Goal: Task Accomplishment & Management: Manage account settings

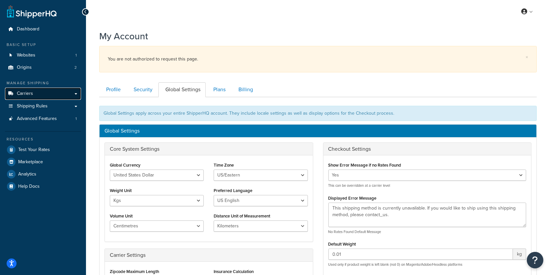
click at [35, 93] on link "Carriers" at bounding box center [43, 94] width 76 height 12
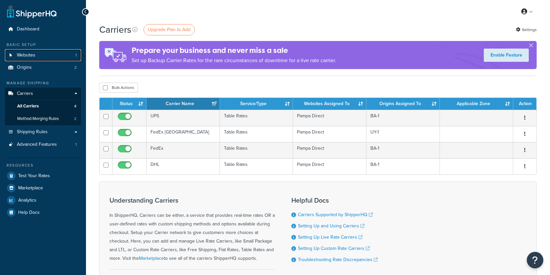
click at [50, 53] on link "Websites 1" at bounding box center [43, 55] width 76 height 12
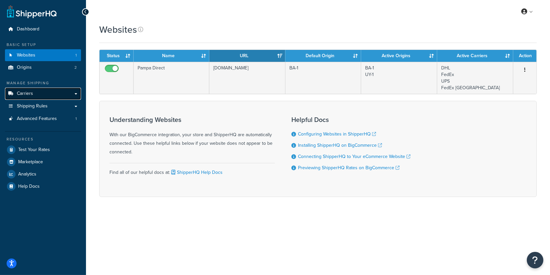
click at [44, 93] on link "Carriers" at bounding box center [43, 94] width 76 height 12
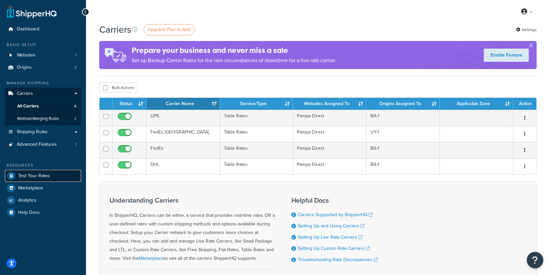
click at [58, 175] on link "Test Your Rates" at bounding box center [43, 176] width 76 height 12
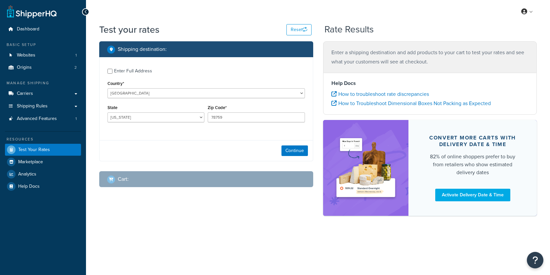
select select "[GEOGRAPHIC_DATA]"
click at [290, 155] on button "Continue" at bounding box center [294, 150] width 26 height 11
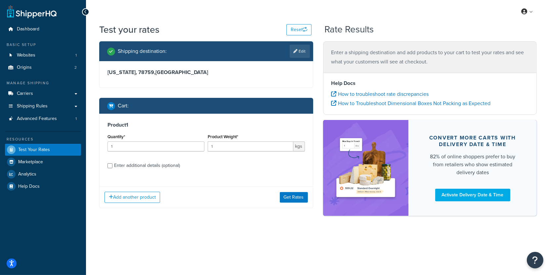
click at [176, 166] on div "Enter additional details (optional)" at bounding box center [147, 165] width 66 height 9
click at [112, 166] on input "Enter additional details (optional)" at bounding box center [109, 165] width 5 height 5
checkbox input "true"
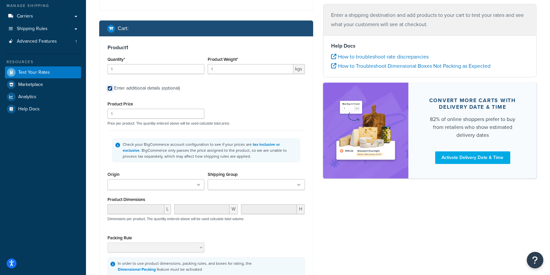
scroll to position [81, 0]
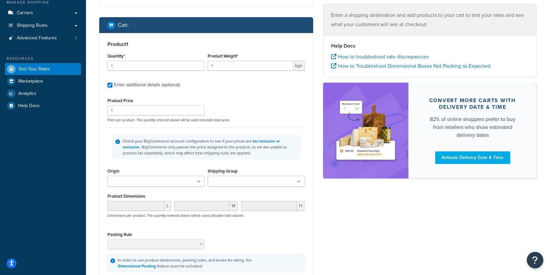
click at [240, 181] on input "Shipping Group" at bounding box center [239, 181] width 59 height 7
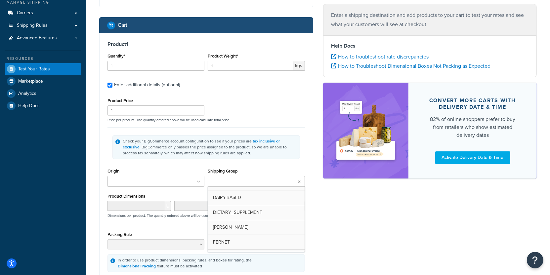
scroll to position [226, 0]
click at [218, 182] on input "Shipping Group" at bounding box center [239, 181] width 59 height 7
paste input "BA-1"
type input "BA-1"
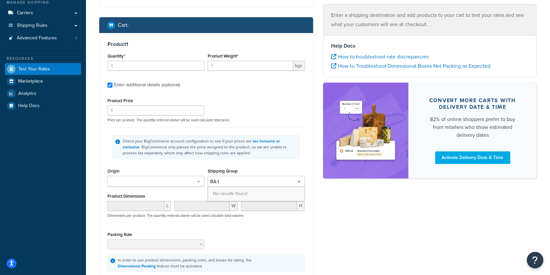
scroll to position [0, 0]
click at [146, 184] on input "Origin" at bounding box center [138, 181] width 59 height 7
paste input "BA-1"
type input "BA-1"
click at [257, 204] on div "Product Dimensions L W H Dimensions per product. The quantity entered above wil…" at bounding box center [205, 209] width 197 height 33
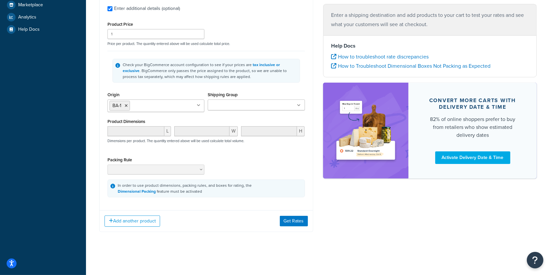
scroll to position [166, 0]
click at [151, 222] on button "Add another product" at bounding box center [132, 221] width 56 height 11
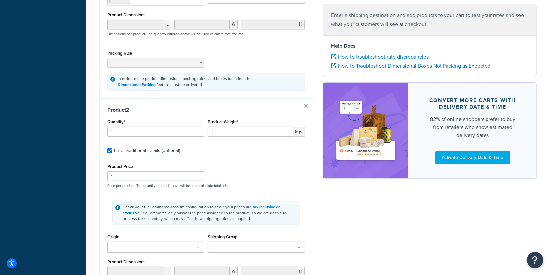
scroll to position [272, 0]
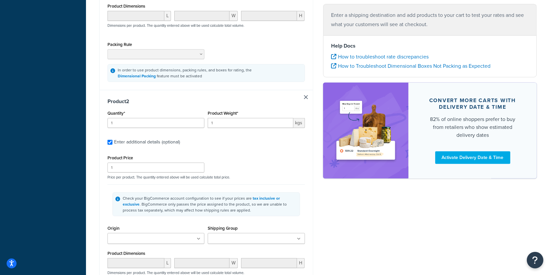
click at [150, 249] on div "Origin BA-1 UY-1" at bounding box center [156, 236] width 100 height 25
click at [152, 243] on input "Origin" at bounding box center [138, 238] width 59 height 7
click at [144, 258] on li "BA-1" at bounding box center [156, 251] width 96 height 15
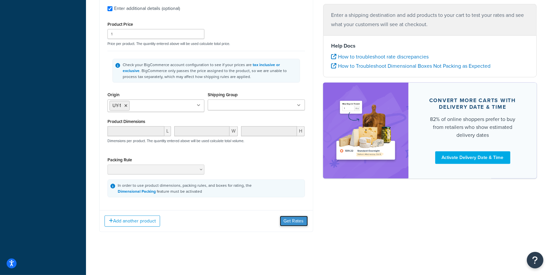
click at [303, 223] on button "Get Rates" at bounding box center [294, 221] width 28 height 11
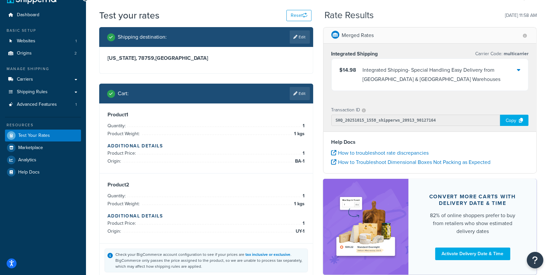
scroll to position [0, 0]
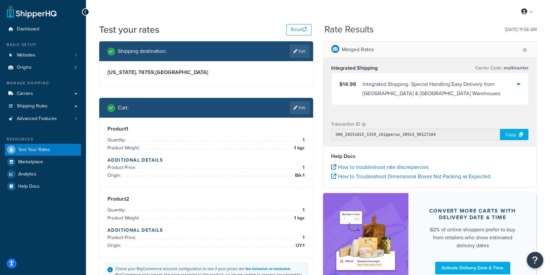
click at [300, 62] on div "Texas, 78759 , United States" at bounding box center [205, 74] width 213 height 26
click at [300, 57] on link "Edit" at bounding box center [300, 51] width 20 height 13
select select "TX"
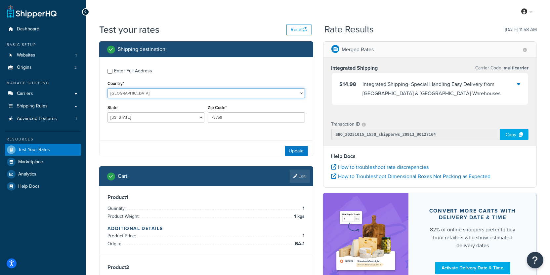
click at [107, 88] on select "United States United Kingdom Afghanistan Åland Islands Albania Algeria American…" at bounding box center [205, 93] width 197 height 10
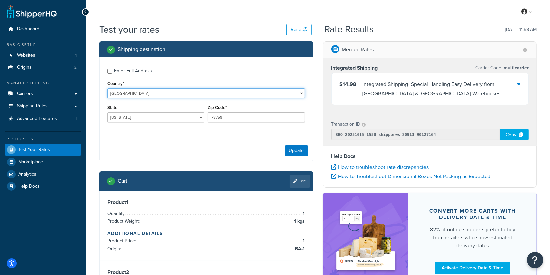
select select "GB"
click option "[GEOGRAPHIC_DATA]" at bounding box center [0, 0] width 0 height 0
type input "TX"
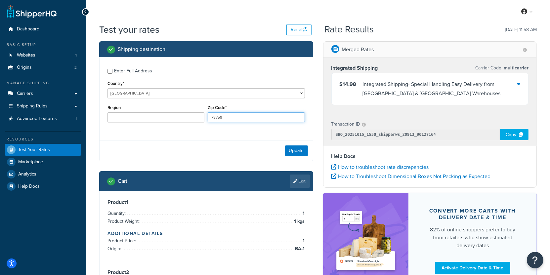
click at [239, 119] on input "78759" at bounding box center [256, 117] width 97 height 10
click at [287, 149] on button "Update" at bounding box center [296, 150] width 23 height 11
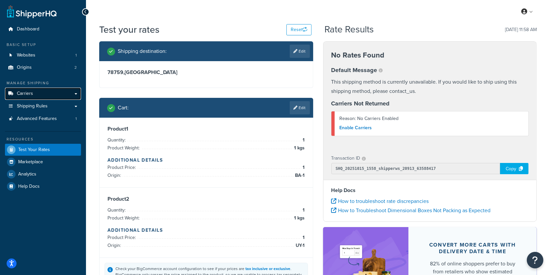
click at [67, 97] on link "Carriers" at bounding box center [43, 94] width 76 height 12
click at [299, 115] on div "Cart : Edit" at bounding box center [206, 108] width 214 height 20
click at [299, 114] on link "Edit" at bounding box center [300, 107] width 20 height 13
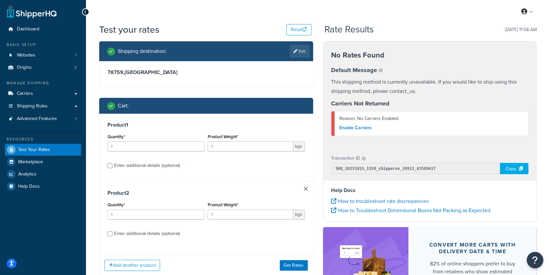
click at [307, 187] on link at bounding box center [306, 189] width 4 height 4
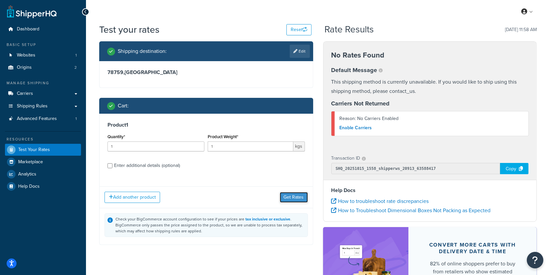
click at [292, 198] on button "Get Rates" at bounding box center [294, 197] width 28 height 11
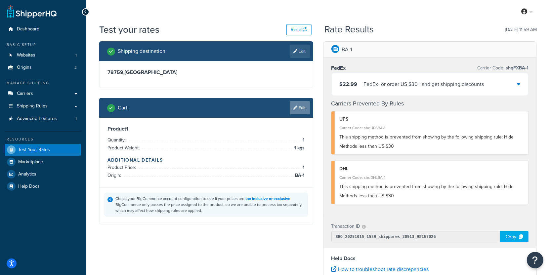
click at [299, 109] on link "Edit" at bounding box center [300, 107] width 20 height 13
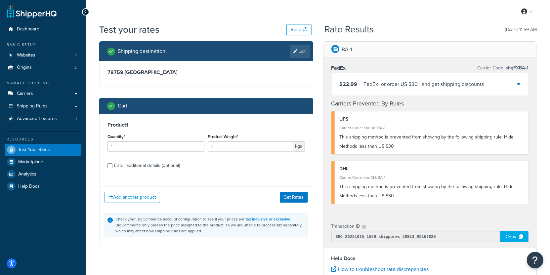
click at [158, 160] on div "Product 1 Quantity* 1 Product Weight* 1 kgs Enter additional details (optional)" at bounding box center [205, 148] width 213 height 68
click at [142, 198] on button "Add another product" at bounding box center [132, 197] width 56 height 11
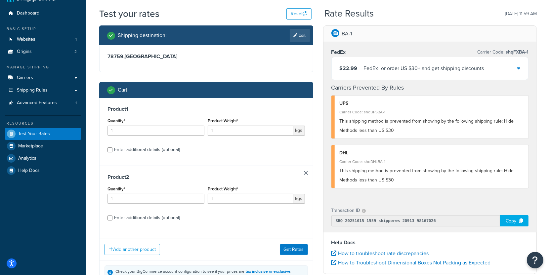
click at [176, 217] on div "Enter additional details (optional)" at bounding box center [147, 217] width 66 height 9
click at [112, 217] on input "Enter additional details (optional)" at bounding box center [109, 218] width 5 height 5
checkbox input "true"
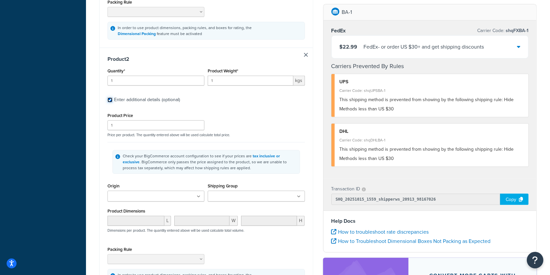
scroll to position [353, 0]
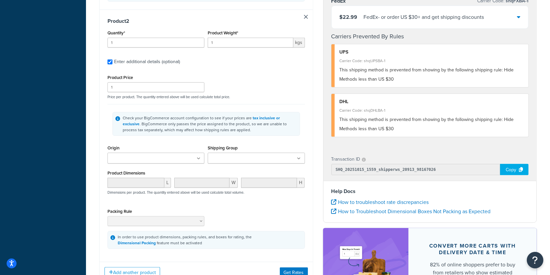
click at [168, 162] on input "Origin" at bounding box center [138, 158] width 59 height 7
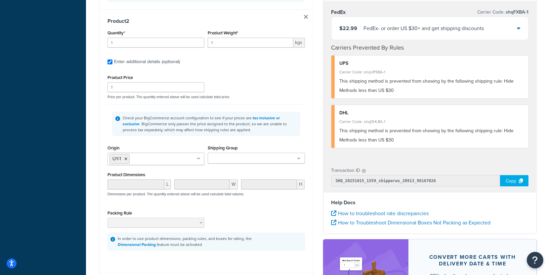
click at [189, 143] on div "Check your BigCommerce account configuration to see if your prices are tax incl…" at bounding box center [205, 123] width 197 height 39
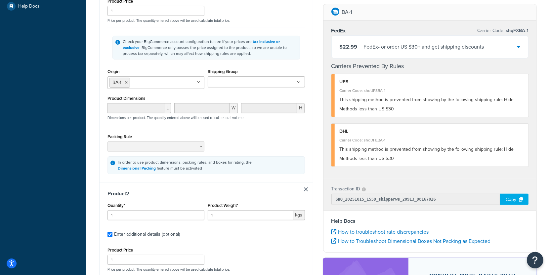
scroll to position [220, 0]
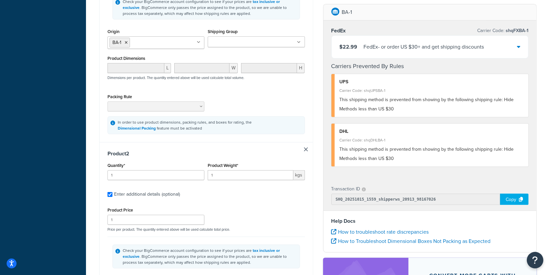
click at [307, 151] on link at bounding box center [306, 149] width 4 height 4
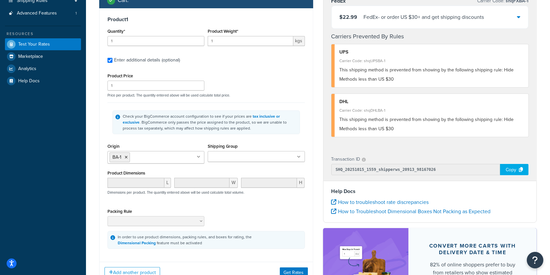
scroll to position [133, 0]
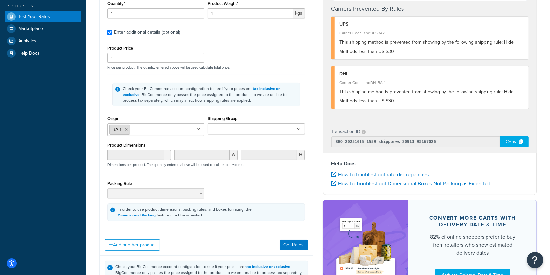
click at [126, 128] on icon at bounding box center [126, 130] width 3 height 4
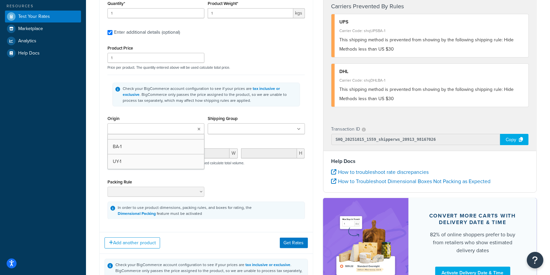
click at [143, 130] on input "Origin" at bounding box center [138, 129] width 59 height 7
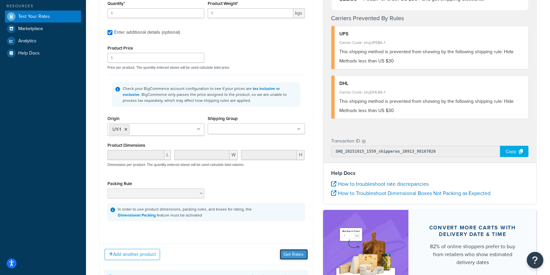
click at [297, 256] on button "Get Rates" at bounding box center [294, 254] width 28 height 11
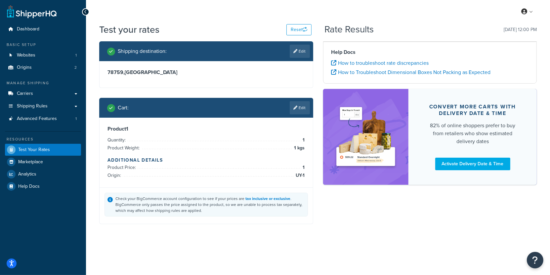
scroll to position [0, 0]
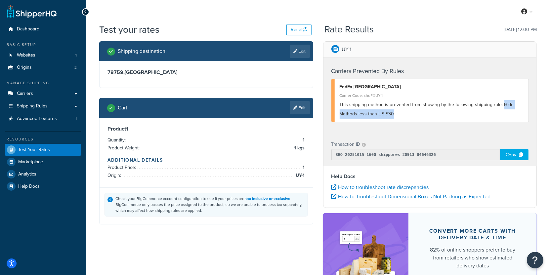
drag, startPoint x: 407, startPoint y: 113, endPoint x: 501, endPoint y: 104, distance: 95.0
click at [501, 104] on div "This shipping method is prevented from showing by the following shipping rule: …" at bounding box center [431, 109] width 184 height 19
copy span "Hide Methods less than US $30"
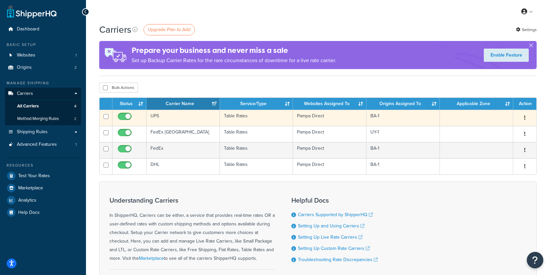
click at [180, 121] on td "UPS" at bounding box center [182, 118] width 73 height 16
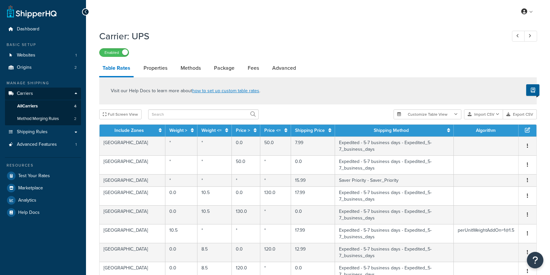
select select "25"
click at [64, 132] on link "Shipping Rules" at bounding box center [43, 132] width 76 height 12
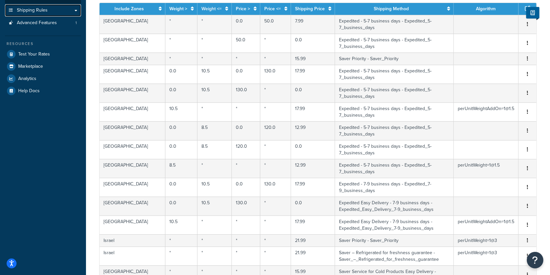
scroll to position [142, 0]
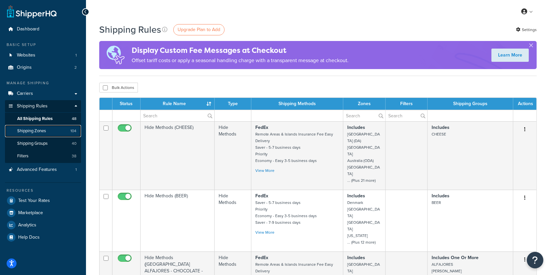
drag, startPoint x: 55, startPoint y: 134, endPoint x: 45, endPoint y: 130, distance: 10.4
click at [58, 128] on link "Shipping Zones 104" at bounding box center [43, 131] width 76 height 12
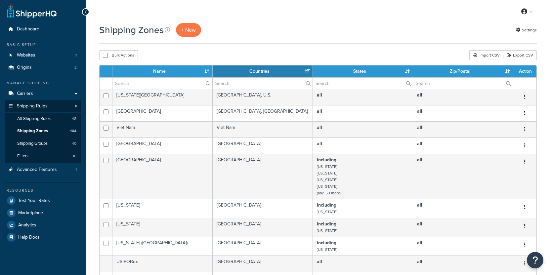
select select "15"
click at [172, 84] on input "text" at bounding box center [162, 83] width 100 height 11
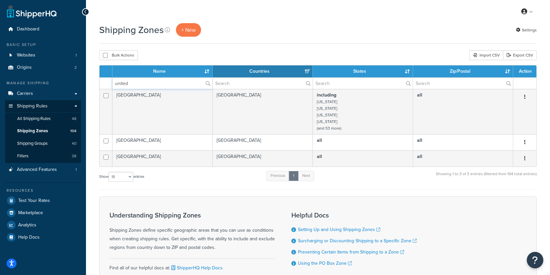
type input "united"
click at [45, 122] on span "All Shipping Rules" at bounding box center [33, 119] width 33 height 6
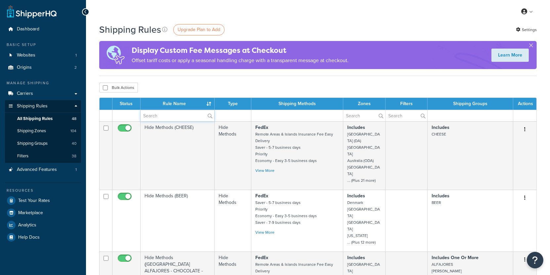
click at [145, 116] on input "text" at bounding box center [177, 115] width 74 height 11
paste input "Hide Methods less than US $30"
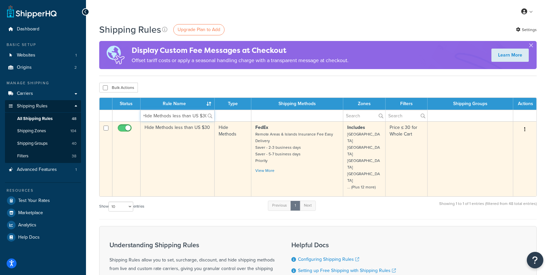
type input "Hide Methods less than US $30"
click at [195, 146] on td "Hide Methods less than US $30" at bounding box center [177, 158] width 74 height 75
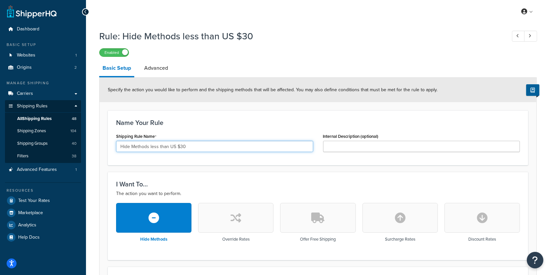
click at [237, 148] on input "Hide Methods less than US $30" at bounding box center [214, 146] width 197 height 11
click at [237, 149] on input "Hide Methods less than US $30" at bounding box center [214, 146] width 197 height 11
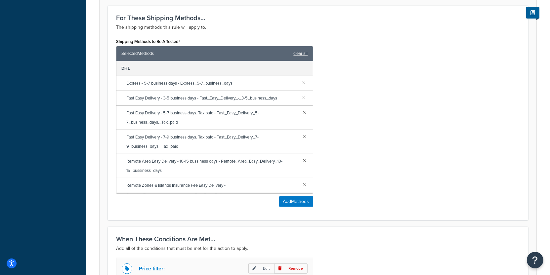
scroll to position [278, 0]
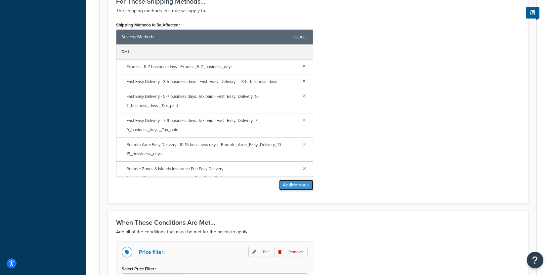
click at [296, 182] on button "Add Methods" at bounding box center [296, 185] width 34 height 11
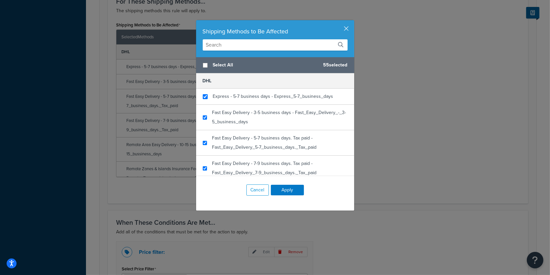
click at [263, 43] on input "text" at bounding box center [275, 44] width 145 height 11
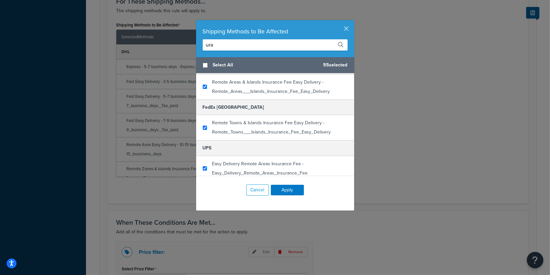
scroll to position [59, 0]
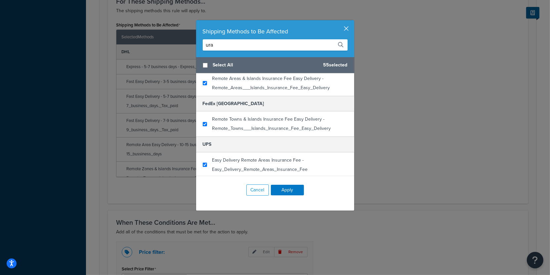
type input "ura"
click at [352, 22] on button "button" at bounding box center [353, 21] width 2 height 2
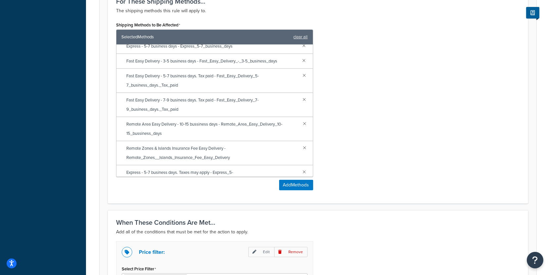
scroll to position [26, 0]
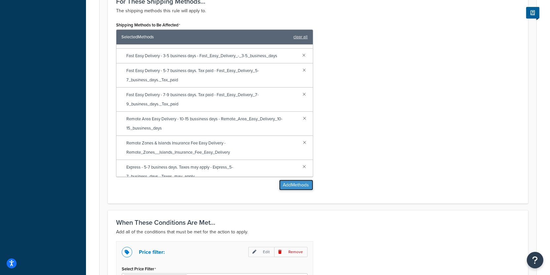
click at [285, 183] on button "Add Methods" at bounding box center [296, 185] width 34 height 11
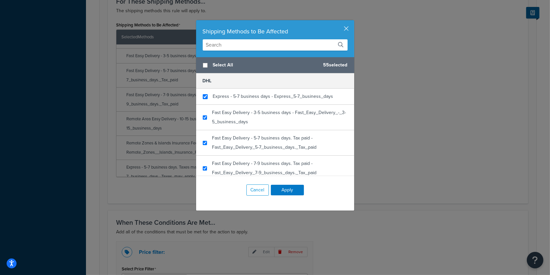
click at [245, 46] on input "text" at bounding box center [275, 44] width 145 height 11
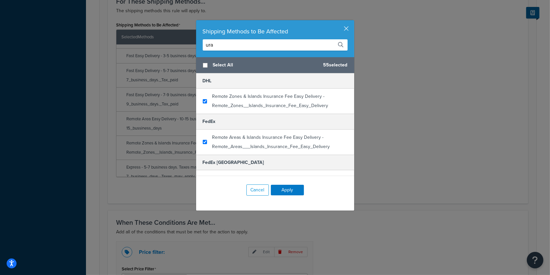
type input "ura"
